Goal: Information Seeking & Learning: Learn about a topic

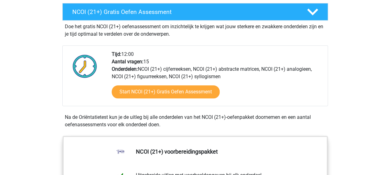
scroll to position [184, 0]
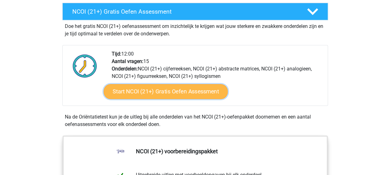
click at [170, 88] on link "Start NCOI (21+) Gratis Oefen Assessment" at bounding box center [165, 91] width 124 height 15
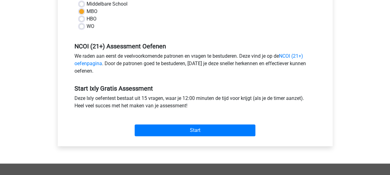
scroll to position [161, 0]
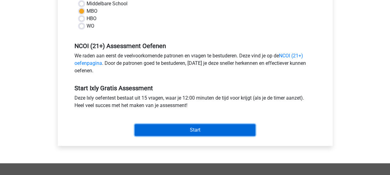
click at [198, 127] on input "Start" at bounding box center [195, 130] width 121 height 12
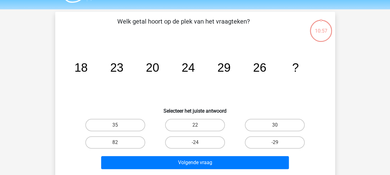
scroll to position [17, 0]
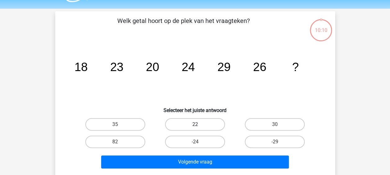
click at [185, 123] on label "22" at bounding box center [195, 124] width 60 height 12
click at [195, 125] on input "22" at bounding box center [197, 127] width 4 height 4
radio input "true"
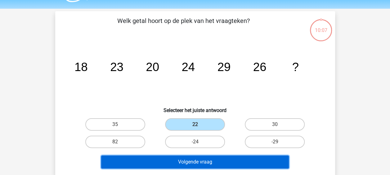
click at [239, 159] on button "Volgende vraag" at bounding box center [195, 162] width 188 height 13
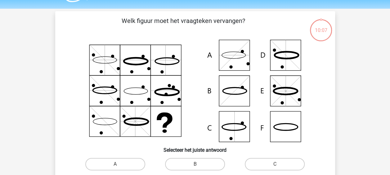
scroll to position [29, 0]
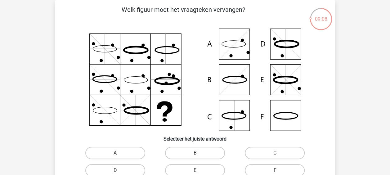
click at [240, 111] on icon at bounding box center [195, 80] width 250 height 102
click at [267, 152] on label "C" at bounding box center [275, 153] width 60 height 12
click at [275, 153] on input "C" at bounding box center [277, 155] width 4 height 4
radio input "true"
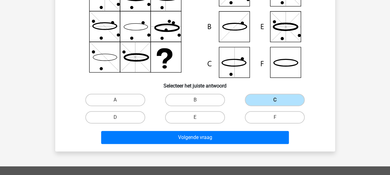
scroll to position [93, 0]
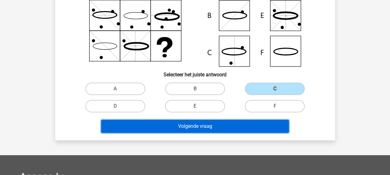
click at [235, 130] on button "Volgende vraag" at bounding box center [195, 126] width 188 height 13
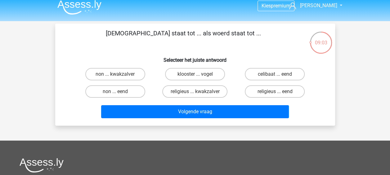
scroll to position [2, 0]
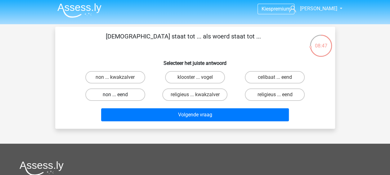
click at [122, 97] on label "non ... eend" at bounding box center [115, 95] width 60 height 12
click at [119, 97] on input "non ... eend" at bounding box center [117, 97] width 4 height 4
radio input "true"
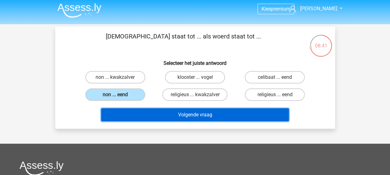
click at [188, 111] on button "Volgende vraag" at bounding box center [195, 114] width 188 height 13
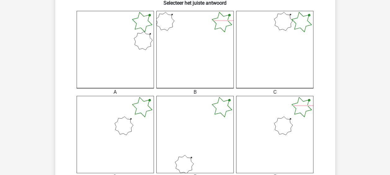
scroll to position [165, 0]
click at [116, 121] on icon at bounding box center [115, 134] width 77 height 77
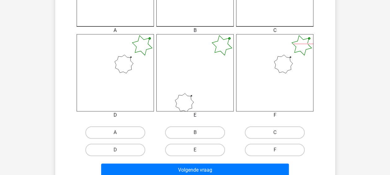
scroll to position [226, 0]
click at [120, 147] on label "D" at bounding box center [115, 150] width 60 height 12
click at [119, 150] on input "D" at bounding box center [117, 152] width 4 height 4
radio input "true"
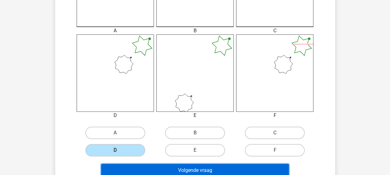
click at [175, 171] on button "Volgende vraag" at bounding box center [195, 170] width 188 height 13
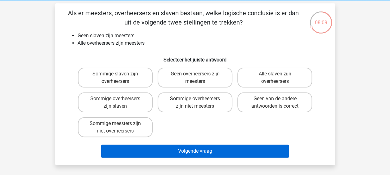
scroll to position [25, 0]
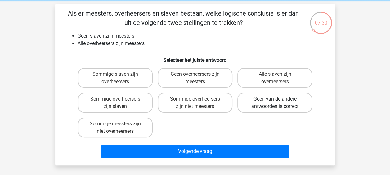
click at [296, 101] on label "Geen van de andere antwoorden is correct" at bounding box center [275, 103] width 75 height 20
click at [279, 101] on input "Geen van de andere antwoorden is correct" at bounding box center [277, 101] width 4 height 4
radio input "true"
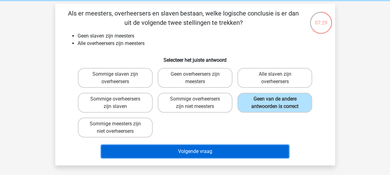
click at [242, 154] on button "Volgende vraag" at bounding box center [195, 151] width 188 height 13
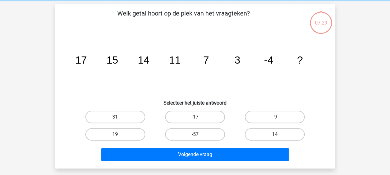
scroll to position [29, 0]
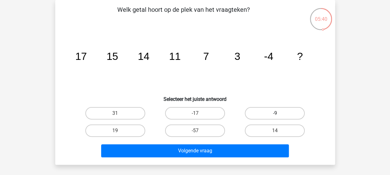
click at [276, 108] on label "-9" at bounding box center [275, 113] width 60 height 12
click at [276, 113] on input "-9" at bounding box center [277, 115] width 4 height 4
radio input "true"
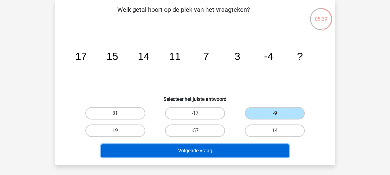
click at [251, 148] on button "Volgende vraag" at bounding box center [195, 150] width 188 height 13
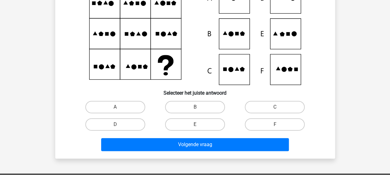
scroll to position [80, 0]
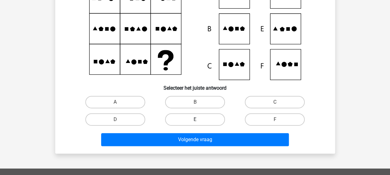
click at [210, 117] on label "E" at bounding box center [195, 119] width 60 height 12
click at [199, 120] on input "E" at bounding box center [197, 122] width 4 height 4
radio input "true"
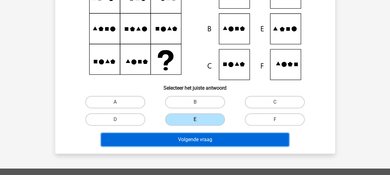
click at [206, 137] on button "Volgende vraag" at bounding box center [195, 139] width 188 height 13
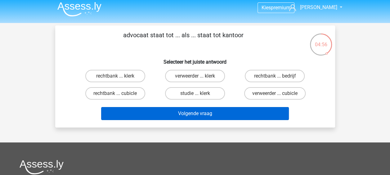
scroll to position [2, 0]
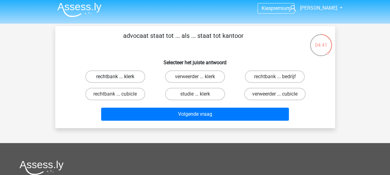
click at [130, 77] on label "rechtbank ... klerk" at bounding box center [115, 77] width 60 height 12
click at [119, 77] on input "rechtbank ... klerk" at bounding box center [117, 79] width 4 height 4
radio input "true"
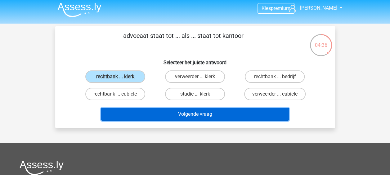
click at [192, 113] on button "Volgende vraag" at bounding box center [195, 114] width 188 height 13
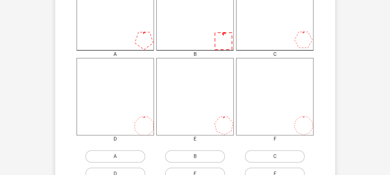
scroll to position [205, 0]
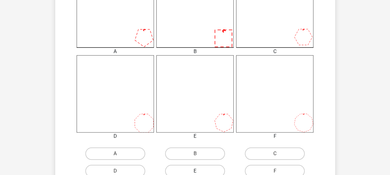
click at [203, 166] on label "E" at bounding box center [195, 171] width 60 height 12
click at [199, 171] on input "E" at bounding box center [197, 173] width 4 height 4
radio input "true"
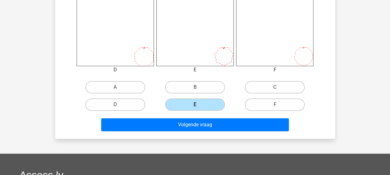
scroll to position [272, 0]
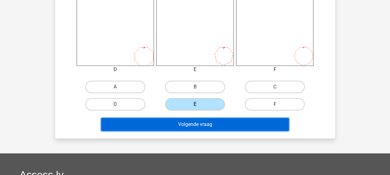
click at [217, 127] on button "Volgende vraag" at bounding box center [195, 124] width 188 height 13
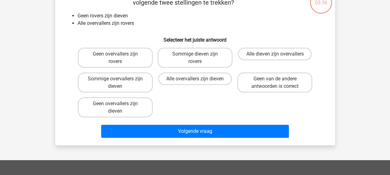
scroll to position [29, 0]
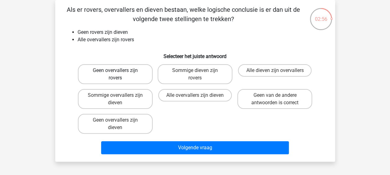
click at [149, 81] on label "Geen overvallers zijn rovers" at bounding box center [115, 74] width 75 height 20
click at [119, 75] on input "Geen overvallers zijn rovers" at bounding box center [117, 73] width 4 height 4
radio input "true"
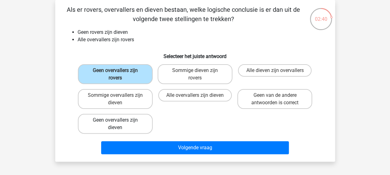
drag, startPoint x: 168, startPoint y: 115, endPoint x: 139, endPoint y: 121, distance: 30.5
click at [139, 121] on div "Geen overvallers zijn rovers Sommige dieven zijn rovers Alle dieven zijn overva…" at bounding box center [195, 99] width 240 height 75
click at [139, 121] on label "Geen overvallers zijn dieven" at bounding box center [115, 124] width 75 height 20
click at [119, 121] on input "Geen overvallers zijn dieven" at bounding box center [117, 122] width 4 height 4
radio input "true"
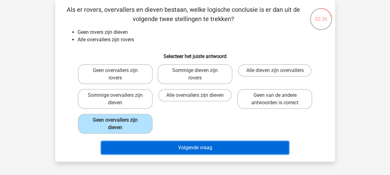
click at [202, 147] on button "Volgende vraag" at bounding box center [195, 147] width 188 height 13
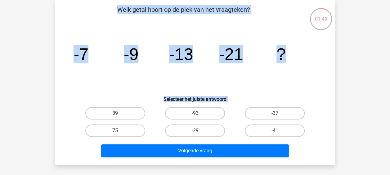
click at [214, 135] on label "-29" at bounding box center [195, 131] width 60 height 12
click at [199, 135] on input "-29" at bounding box center [197, 133] width 4 height 4
radio input "true"
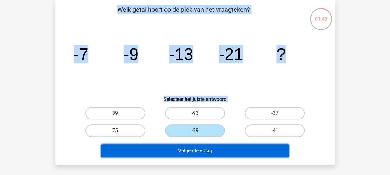
click at [214, 149] on button "Volgende vraag" at bounding box center [195, 150] width 188 height 13
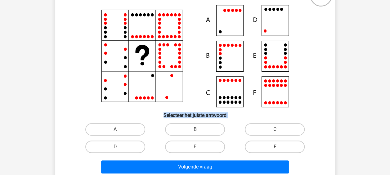
scroll to position [52, 0]
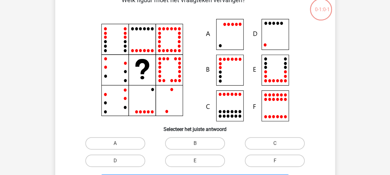
scroll to position [52, 0]
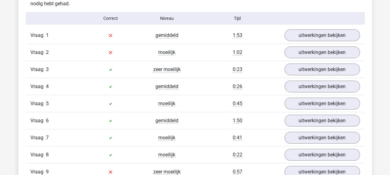
scroll to position [700, 0]
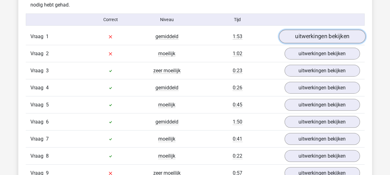
click at [312, 39] on link "uitwerkingen bekijken" at bounding box center [322, 37] width 87 height 14
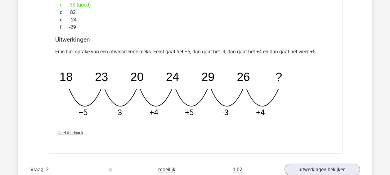
scroll to position [841, 0]
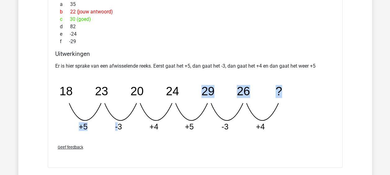
drag, startPoint x: 180, startPoint y: 73, endPoint x: 145, endPoint y: 148, distance: 82.8
click at [145, 148] on div "Welk getal hoort op de plek van het vraagteken? image/svg+xml 18 23 20 24 29 26…" at bounding box center [195, 39] width 295 height 257
click at [145, 148] on div "Geef feedback" at bounding box center [195, 147] width 285 height 16
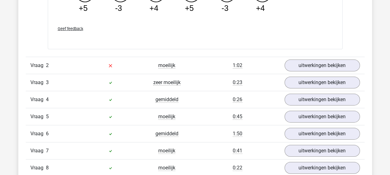
scroll to position [961, 0]
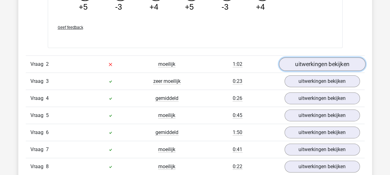
click at [312, 62] on link "uitwerkingen bekijken" at bounding box center [322, 64] width 87 height 14
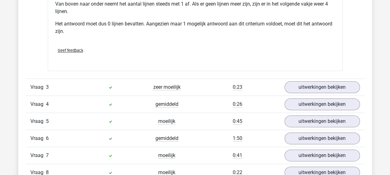
scroll to position [1227, 0]
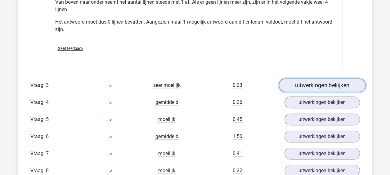
click at [289, 85] on link "uitwerkingen bekijken" at bounding box center [322, 86] width 87 height 14
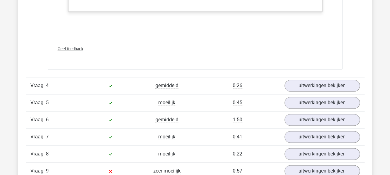
scroll to position [1556, 0]
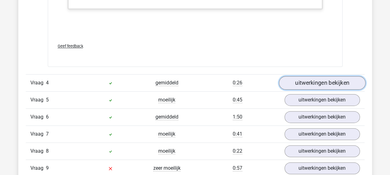
click at [323, 83] on link "uitwerkingen bekijken" at bounding box center [322, 83] width 87 height 14
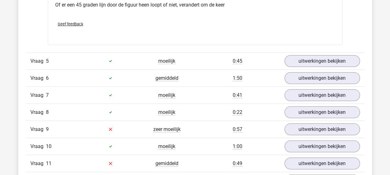
scroll to position [2036, 0]
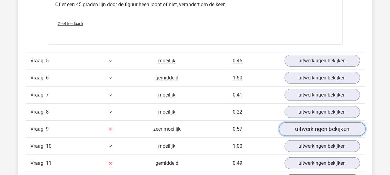
click at [299, 125] on link "uitwerkingen bekijken" at bounding box center [322, 129] width 87 height 14
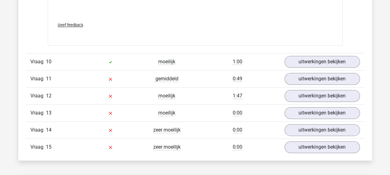
scroll to position [2687, 0]
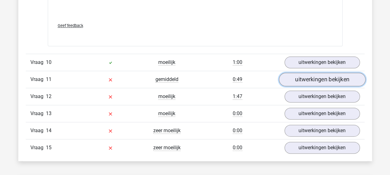
click at [306, 75] on link "uitwerkingen bekijken" at bounding box center [322, 80] width 87 height 14
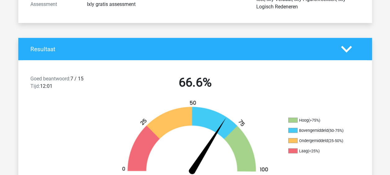
scroll to position [67, 0]
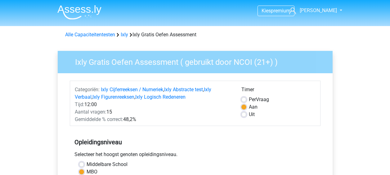
scroll to position [161, 0]
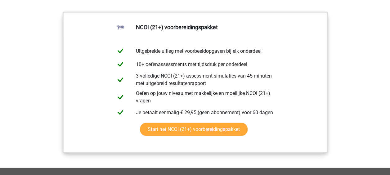
scroll to position [799, 0]
